Goal: Information Seeking & Learning: Check status

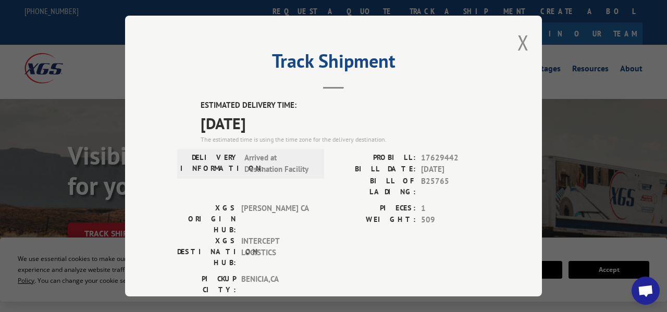
scroll to position [53, 0]
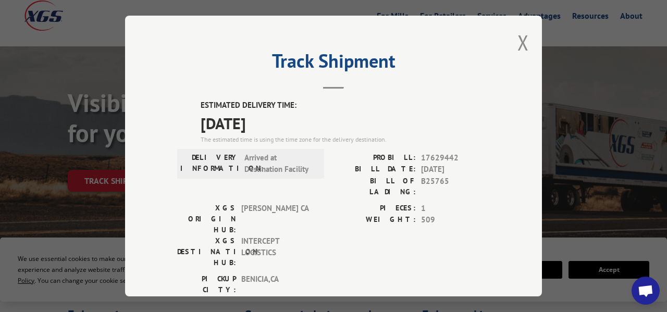
click at [529, 44] on div "Track Shipment ESTIMATED DELIVERY TIME: [DATE] The estimated time is using the …" at bounding box center [333, 156] width 417 height 281
click at [525, 42] on button "Close modal" at bounding box center [523, 43] width 11 height 28
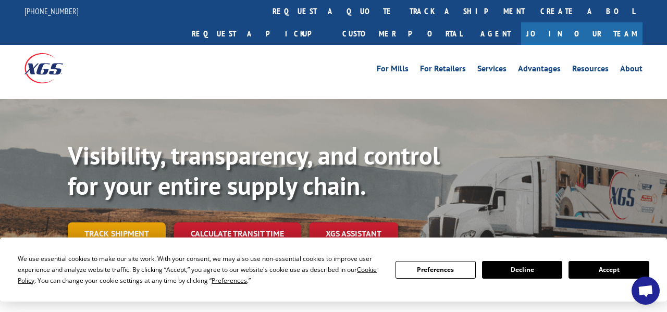
click at [139, 223] on link "Track shipment" at bounding box center [117, 234] width 98 height 22
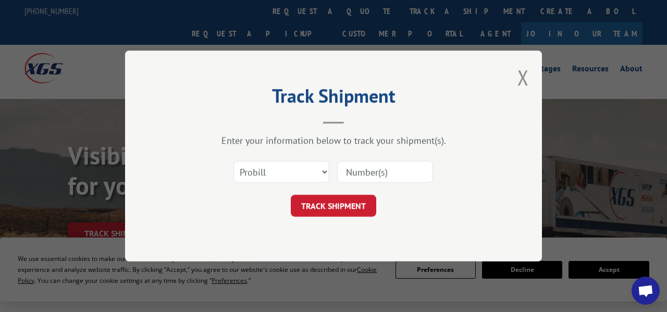
click at [368, 171] on input at bounding box center [385, 172] width 96 height 22
type input "17675031"
click button "TRACK SHIPMENT" at bounding box center [334, 206] width 86 height 22
